Goal: Check status: Check status

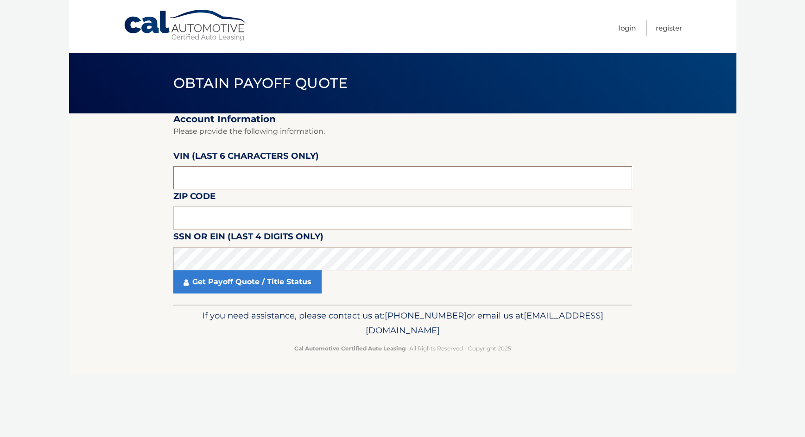
click at [243, 180] on input "text" at bounding box center [402, 177] width 459 height 23
type input "094686"
click at [245, 212] on input "text" at bounding box center [402, 218] width 459 height 23
type input "19130"
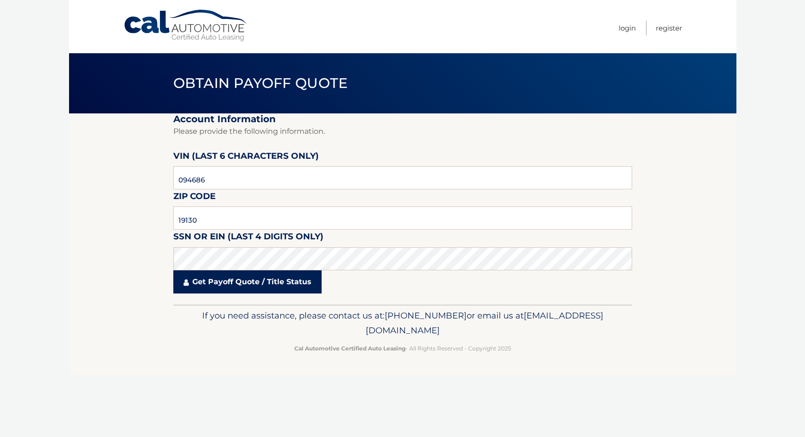
click at [246, 281] on link "Get Payoff Quote / Title Status" at bounding box center [247, 282] width 148 height 23
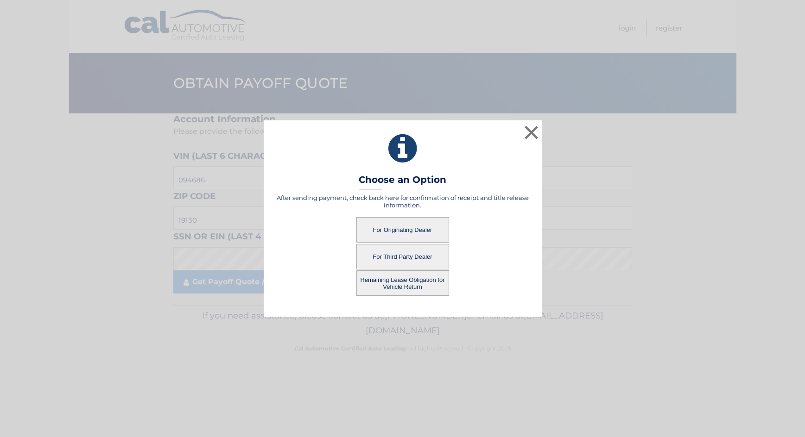
click at [401, 229] on button "For Originating Dealer" at bounding box center [402, 229] width 93 height 25
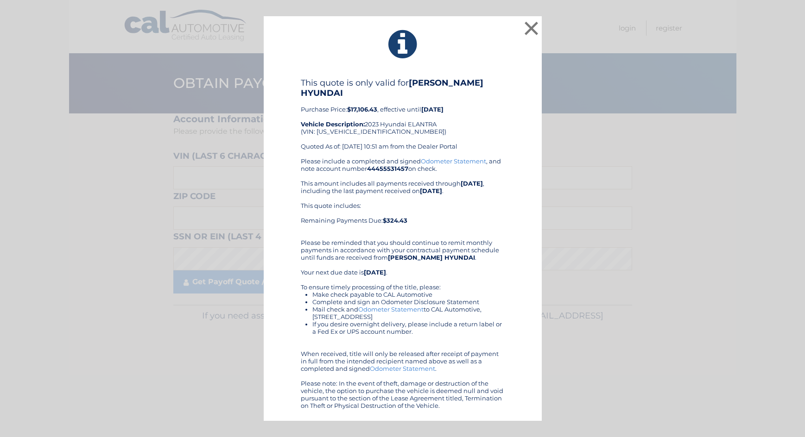
click at [336, 133] on div "This quote is only valid for [PERSON_NAME] HYUNDAI Purchase Price: $17,106.43 ,…" at bounding box center [403, 118] width 204 height 80
copy div "[US_VEHICLE_IDENTIFICATION_NUMBER]"
